Goal: Task Accomplishment & Management: Use online tool/utility

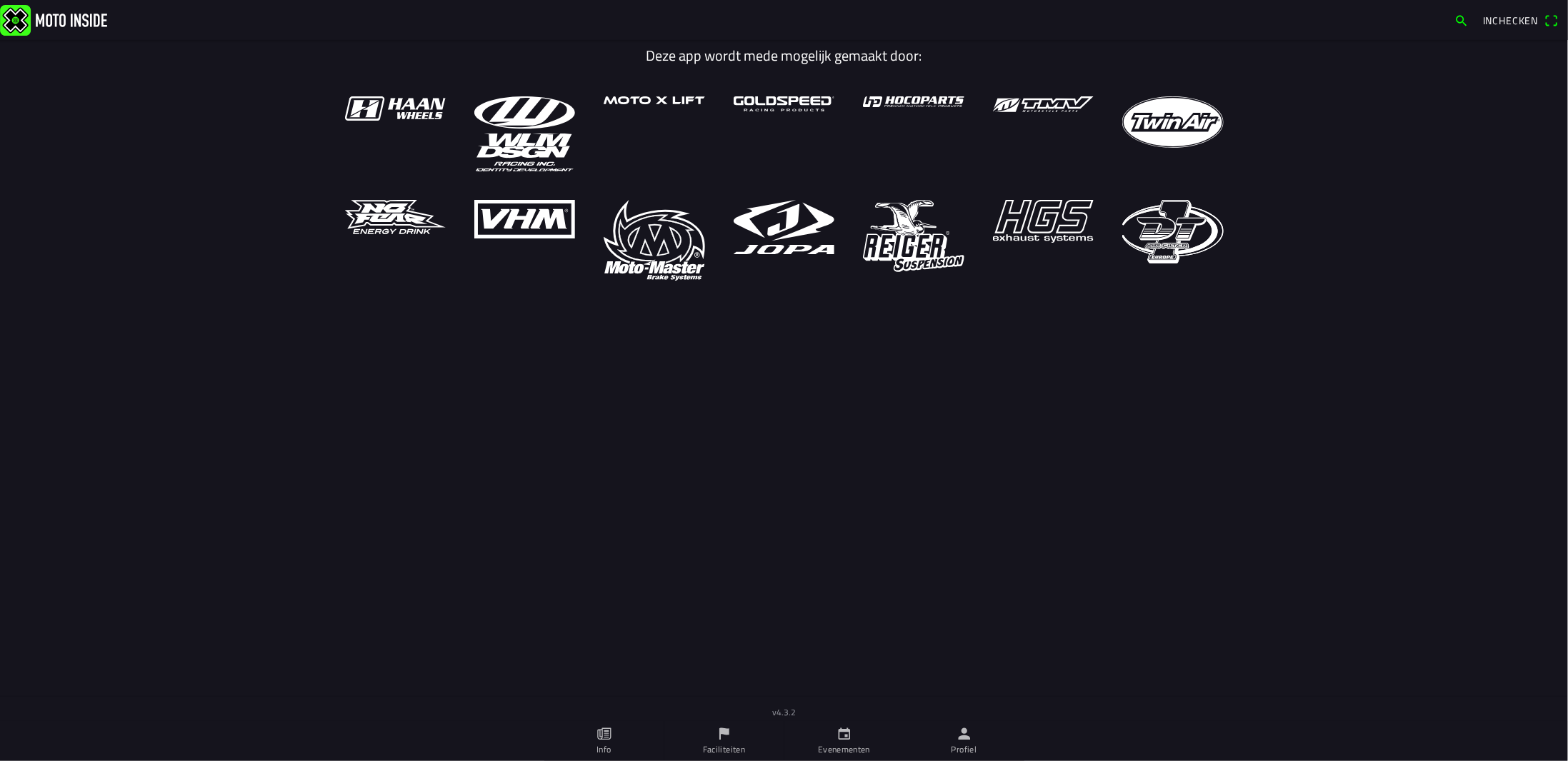
click at [862, 740] on link "Evenementen" at bounding box center [845, 741] width 120 height 40
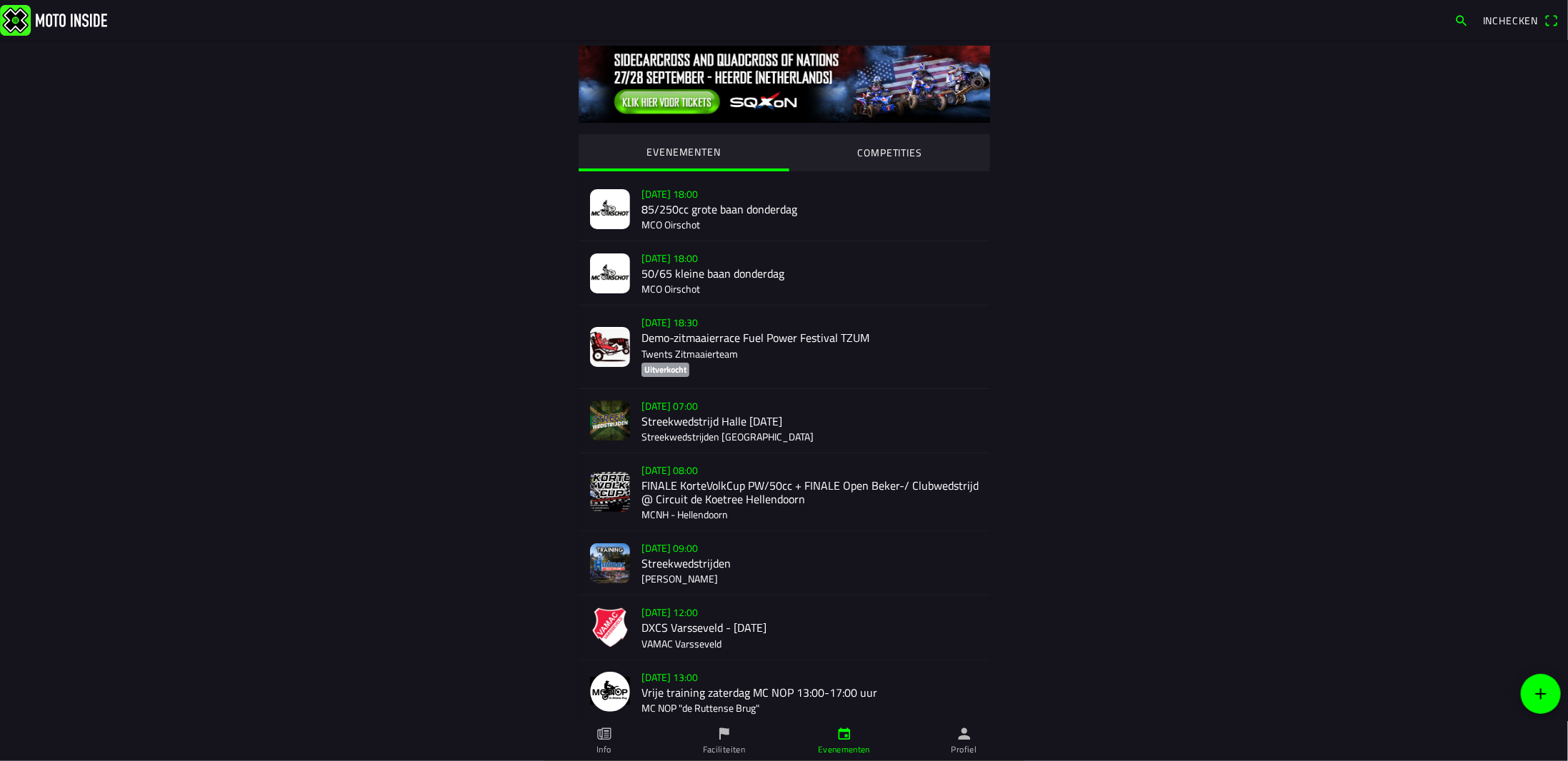
click at [949, 745] on link "Profiel" at bounding box center [965, 741] width 120 height 40
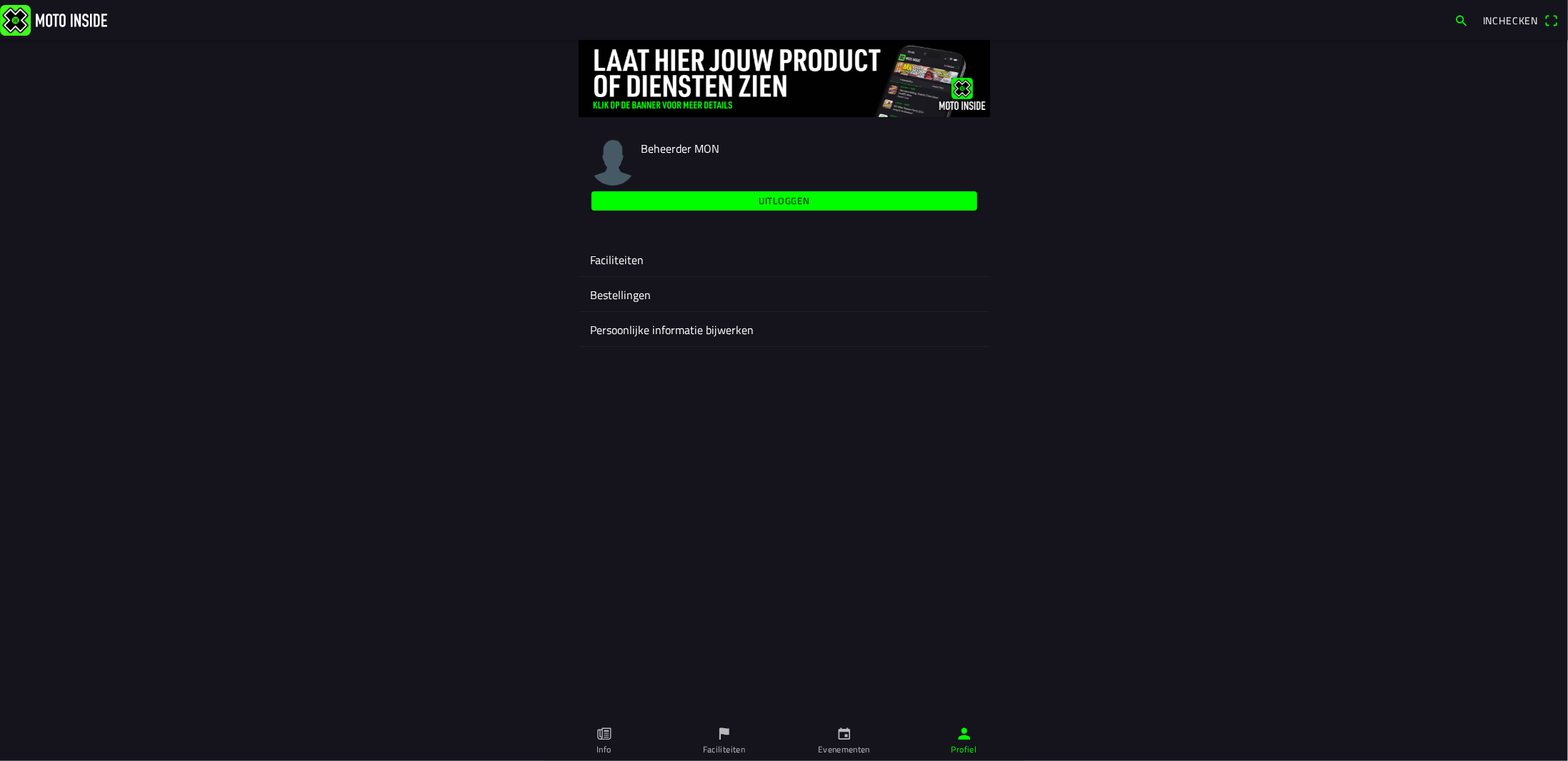
click at [627, 257] on ion-label "Faciliteiten" at bounding box center [784, 260] width 389 height 17
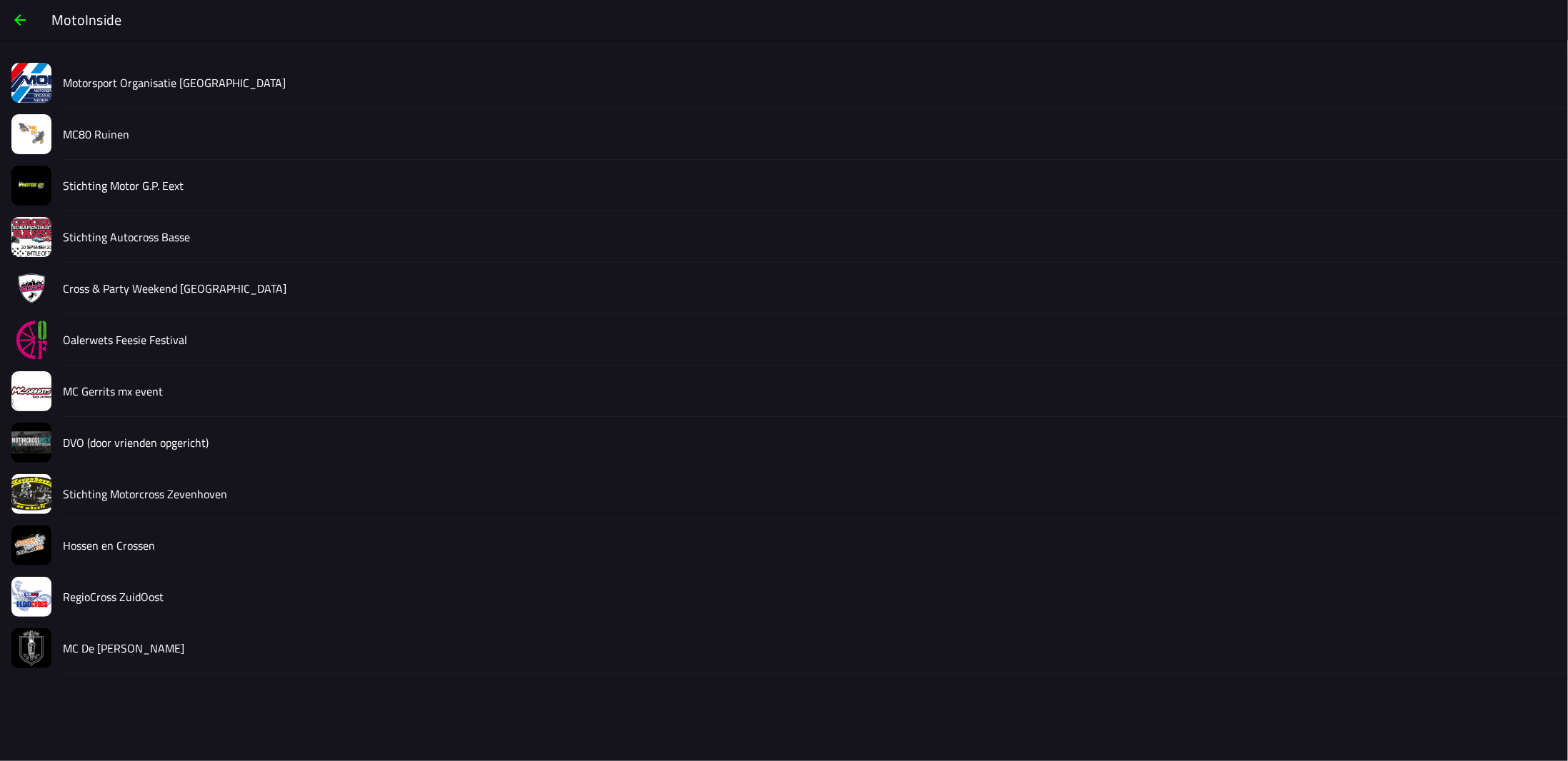
click at [0, 0] on slot "Hossen en Crossen" at bounding box center [0, 0] width 0 height 0
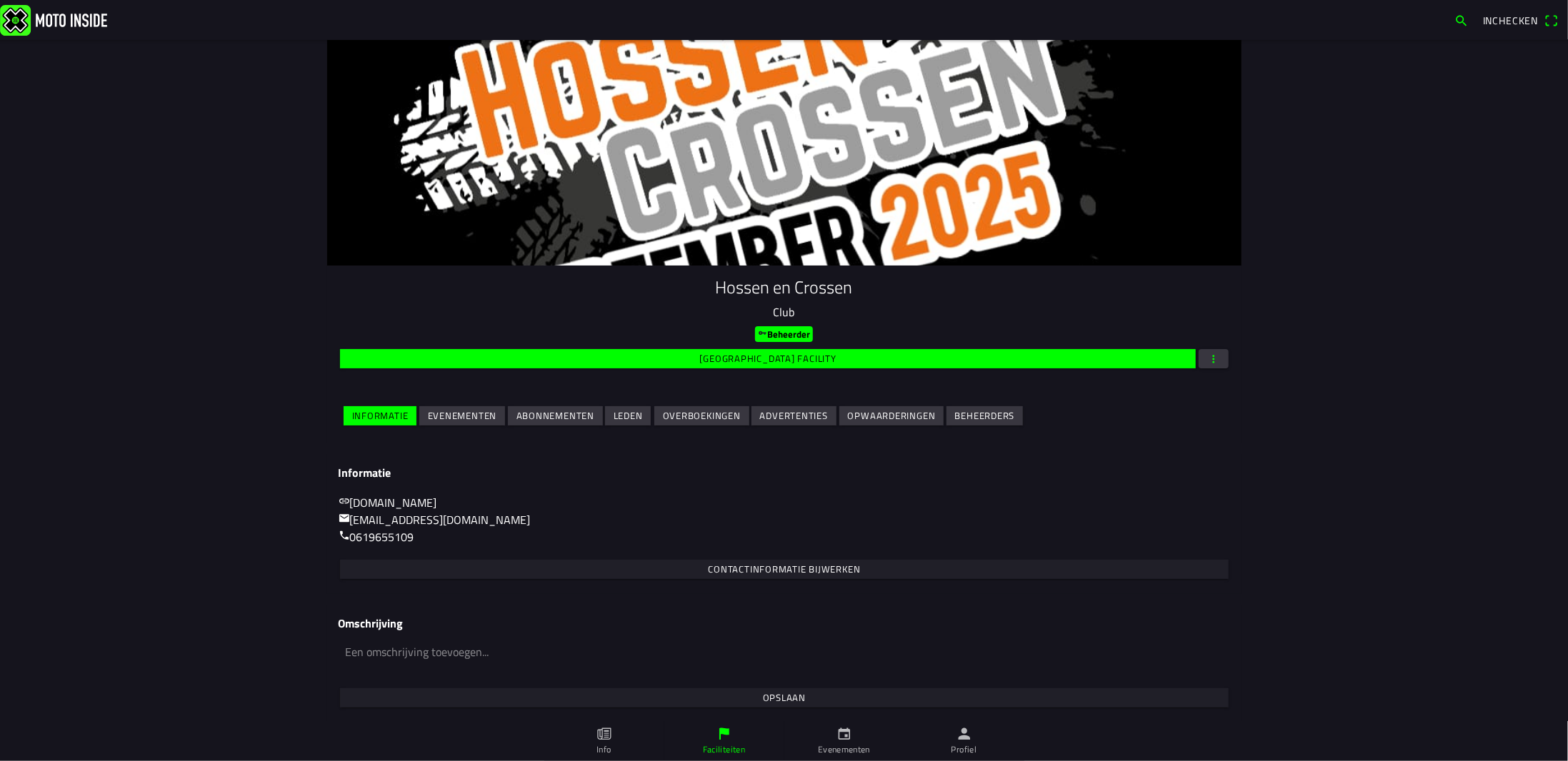
scroll to position [3, 0]
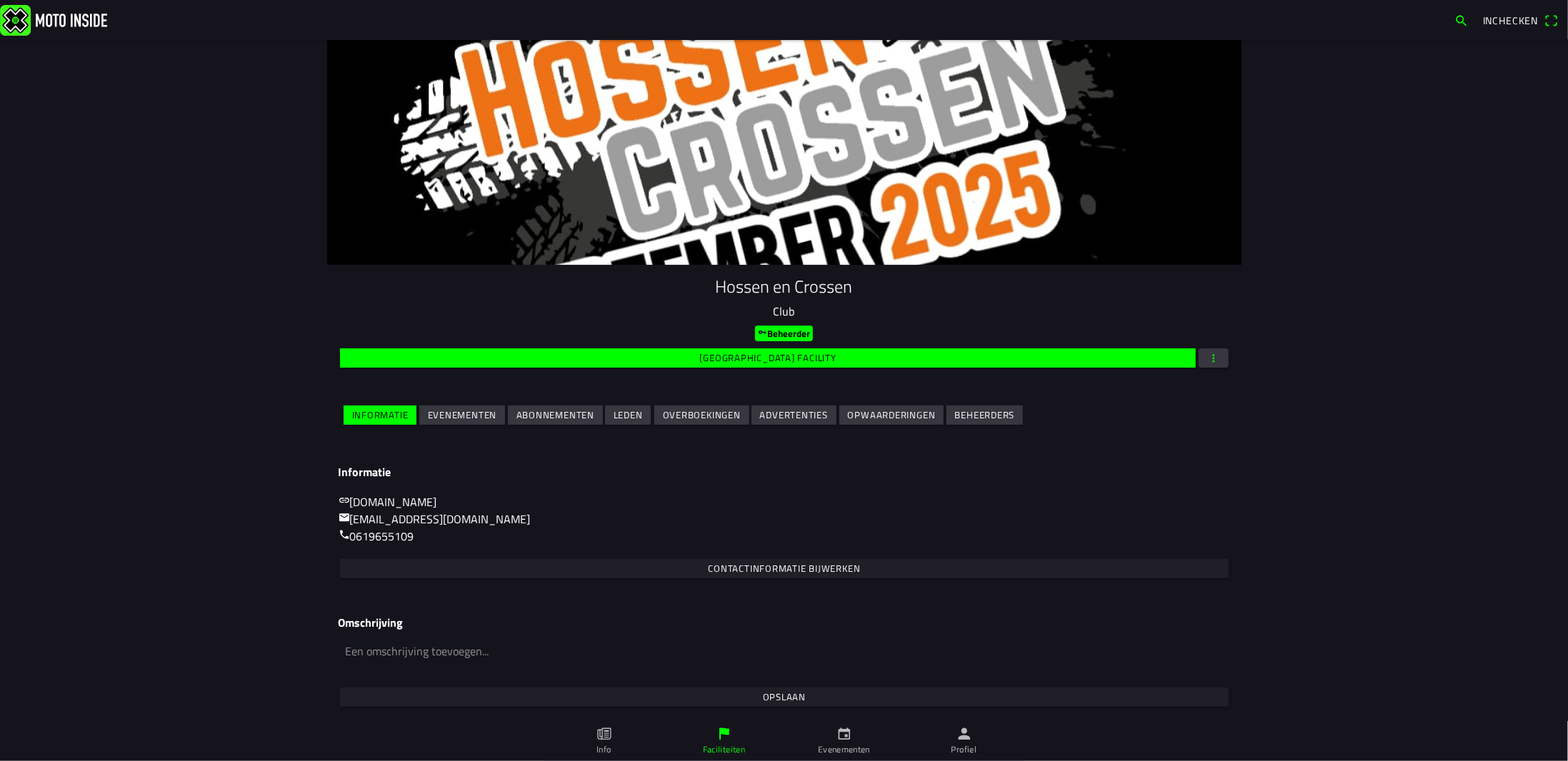
click at [0, 0] on slot "Evenementen" at bounding box center [0, 0] width 0 height 0
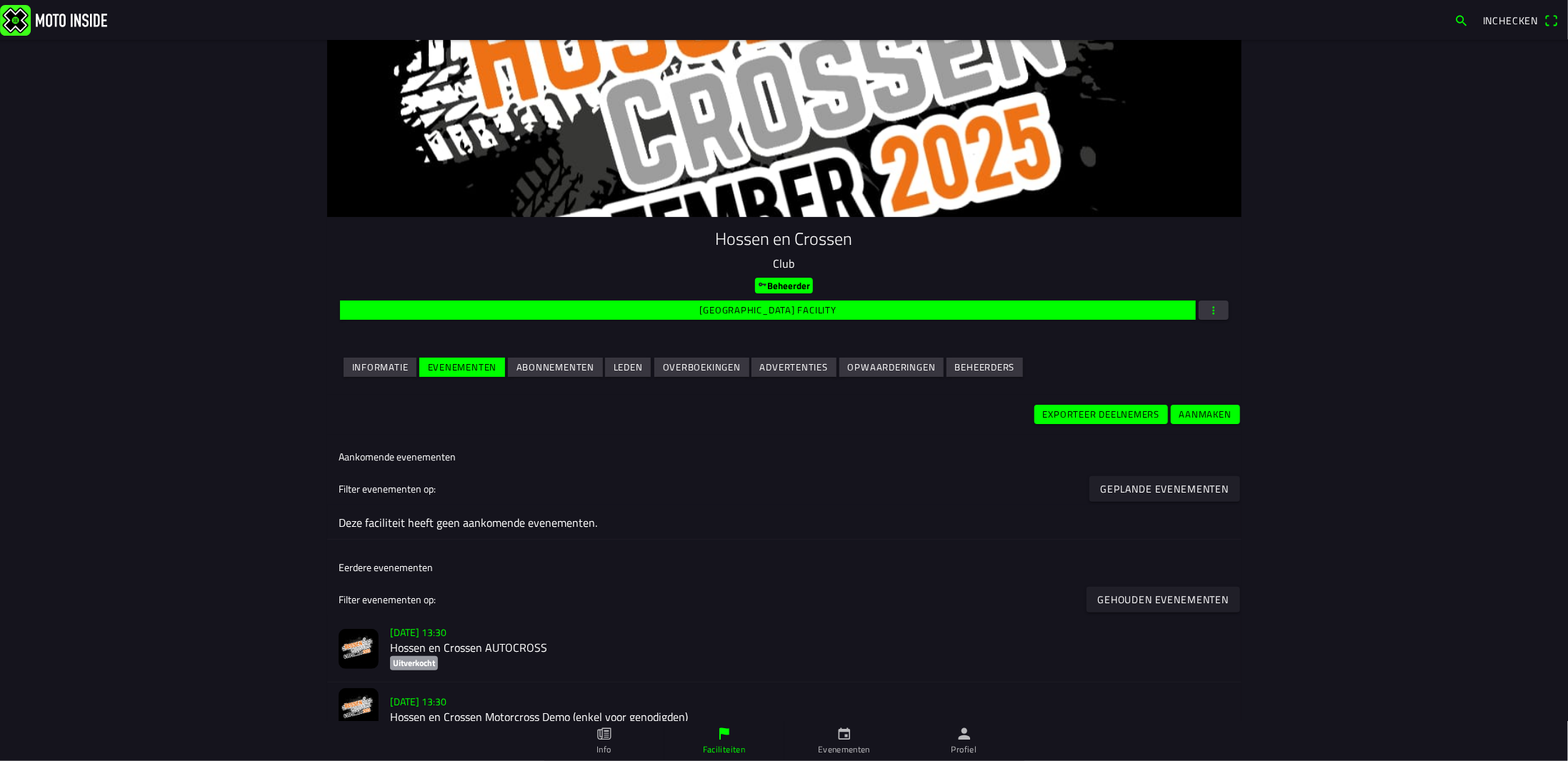
scroll to position [70, 0]
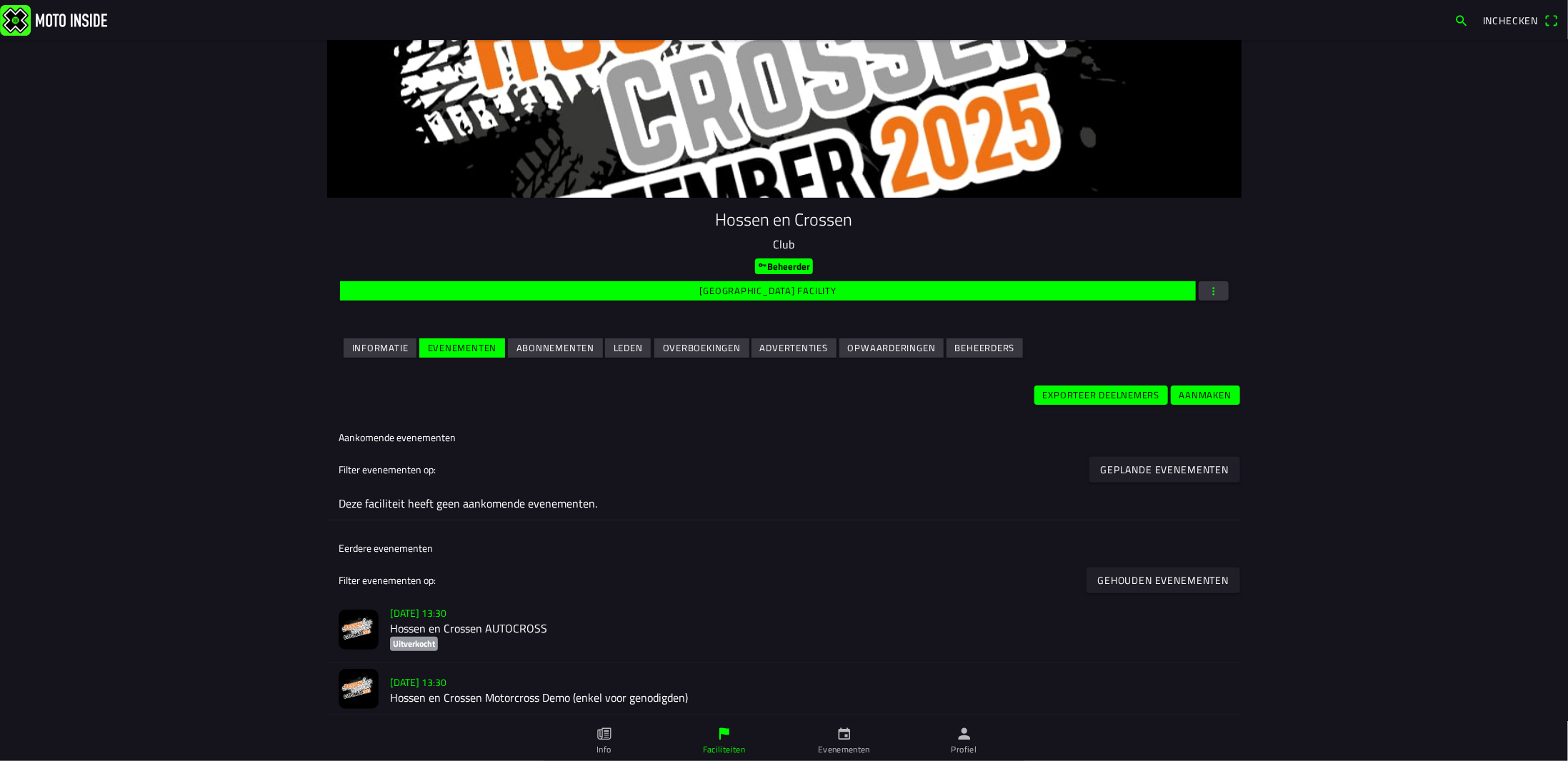
click at [0, 0] on slot "Exporteer deelnemers" at bounding box center [0, 0] width 0 height 0
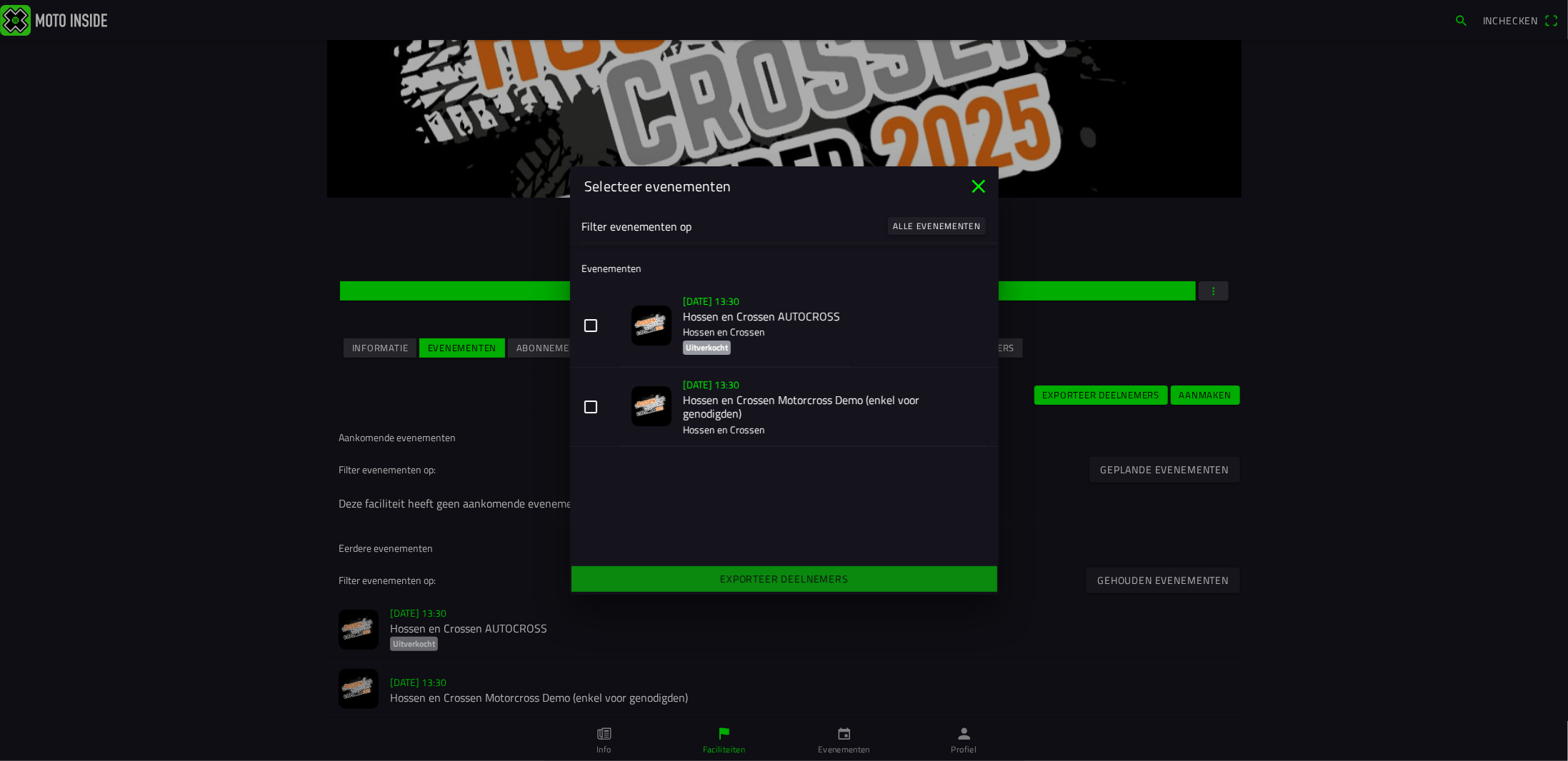
click at [594, 325] on button "[DATE] 13:30 Hossen en Crossen AUTOCROSS Hossen en Crossen Uitverkocht" at bounding box center [784, 325] width 428 height 83
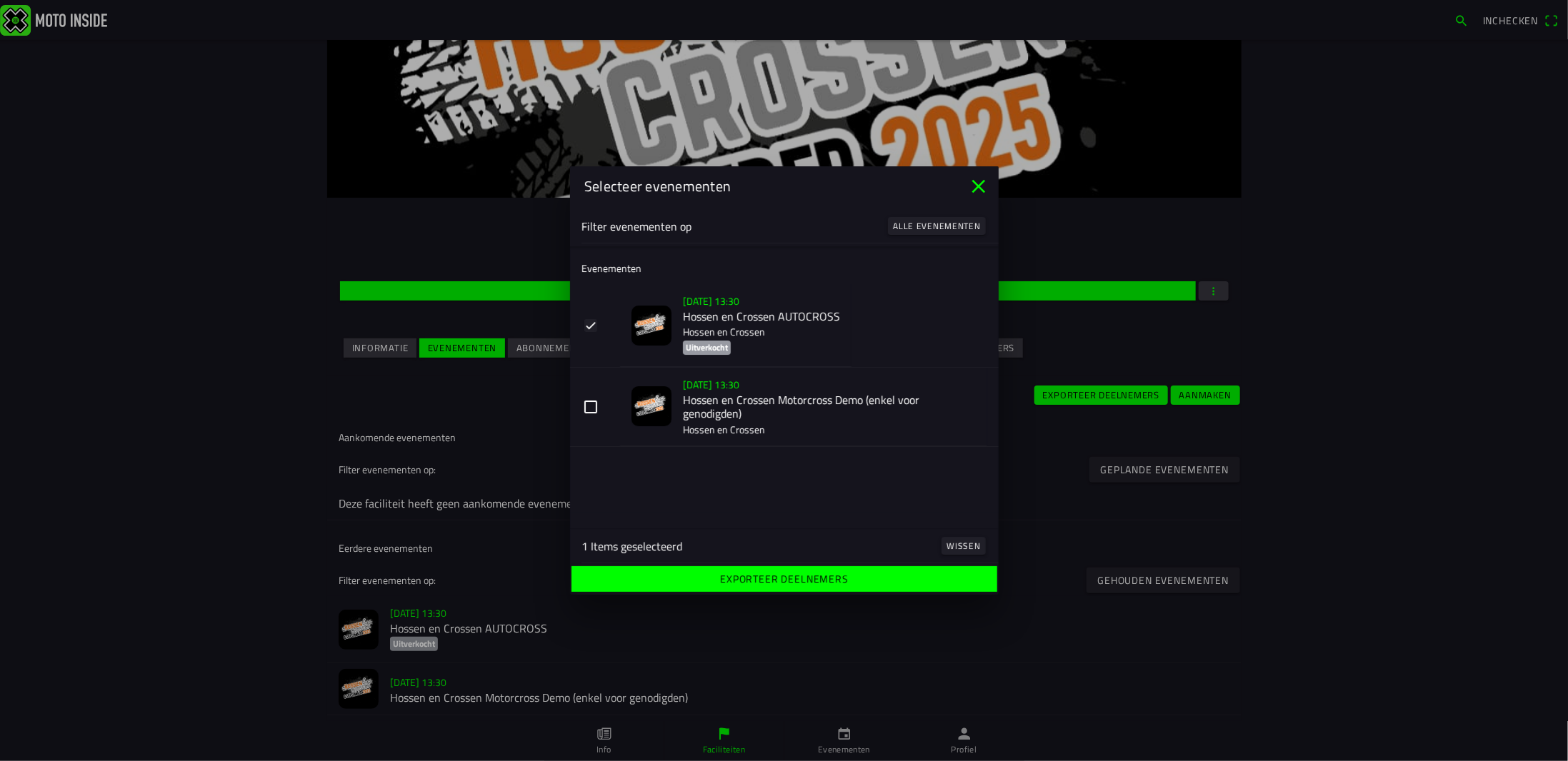
click at [590, 408] on button "[DATE] 13:30 Hossen en Crossen Motorcross Demo (enkel voor genodigden) Hossen e…" at bounding box center [784, 408] width 428 height 79
click at [0, 0] on slot "Exporteer deelnemers" at bounding box center [0, 0] width 0 height 0
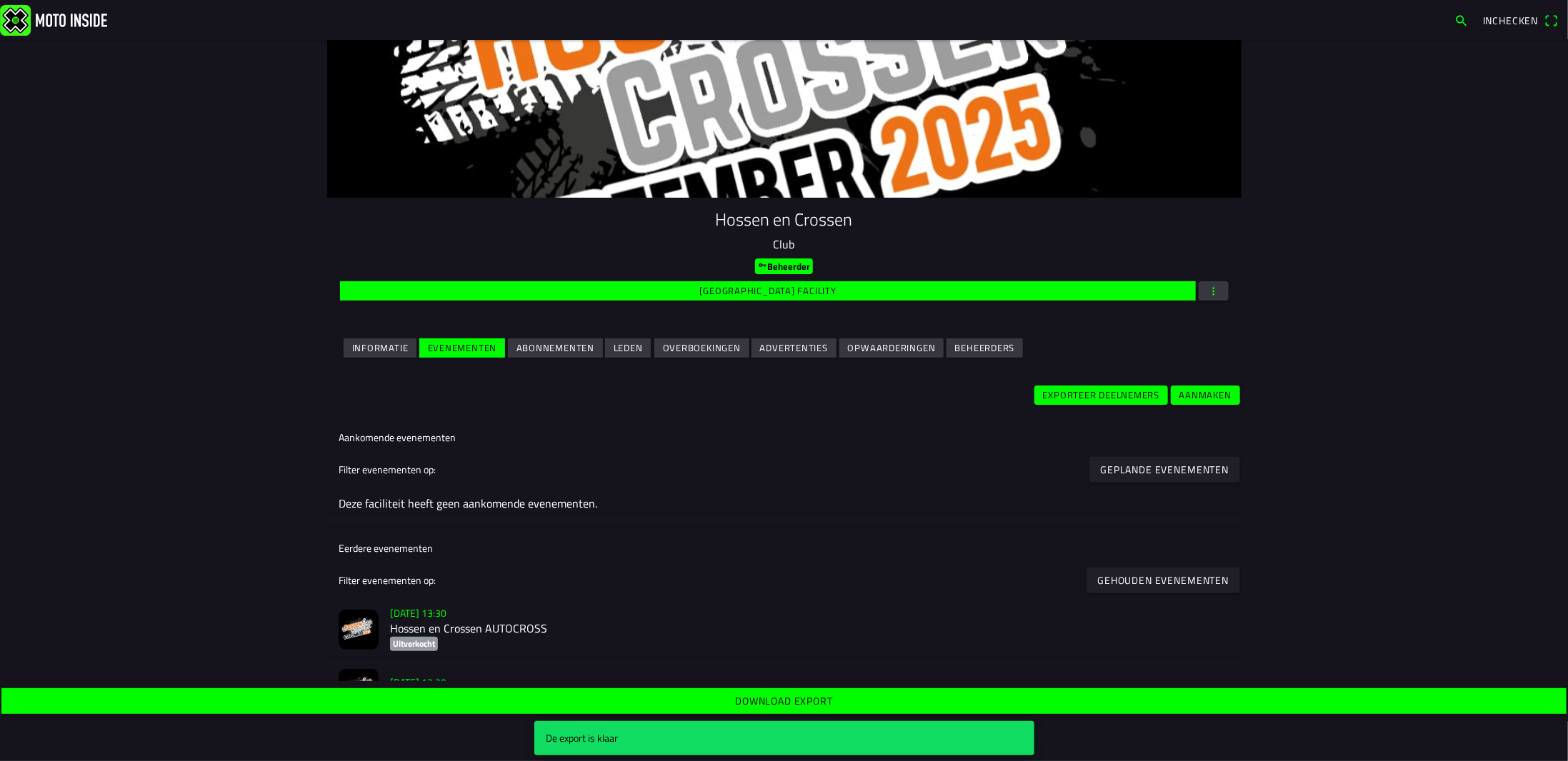
click at [0, 0] on slot "Download export" at bounding box center [0, 0] width 0 height 0
